Goal: Information Seeking & Learning: Learn about a topic

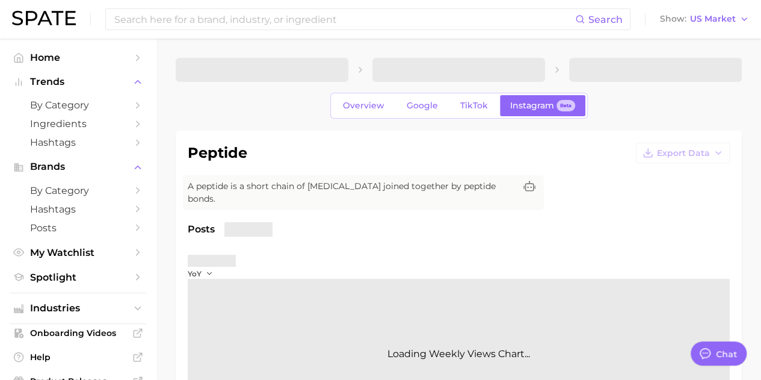
type textarea "x"
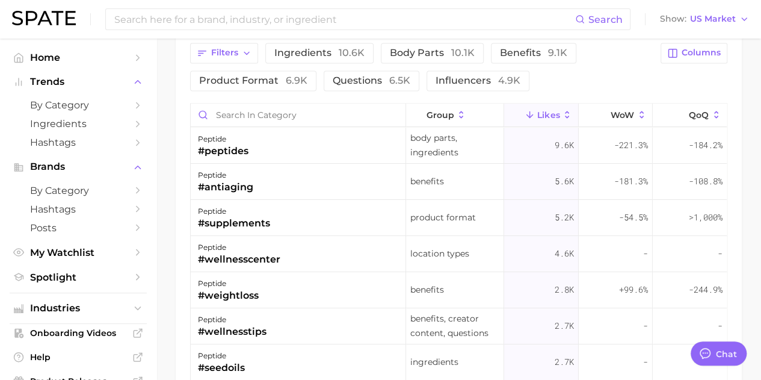
scroll to position [941, 0]
click at [189, 73] on div "Filters Ingredients 10.6k Body parts 10.1k Benefits 9.1k Product format 6.9k Qu…" at bounding box center [459, 261] width 566 height 469
